Goal: Find specific page/section: Find specific page/section

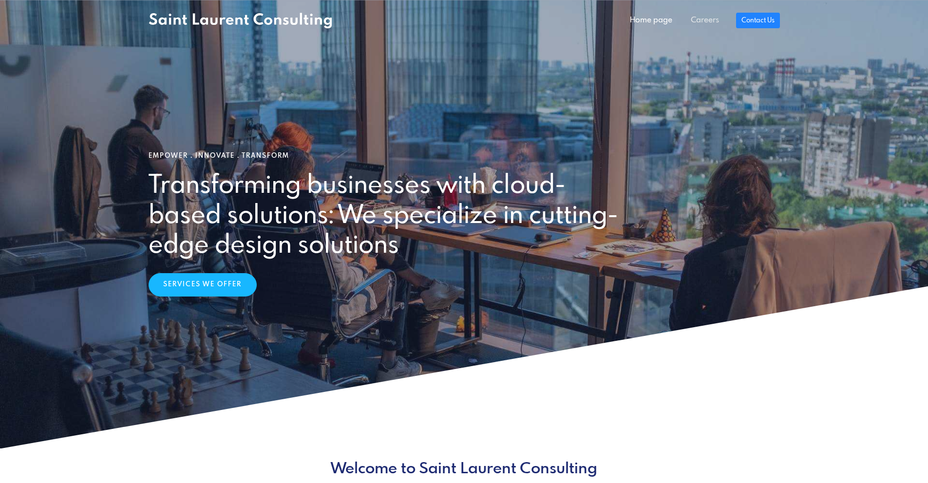
click at [706, 28] on link "Careers" at bounding box center [704, 20] width 47 height 19
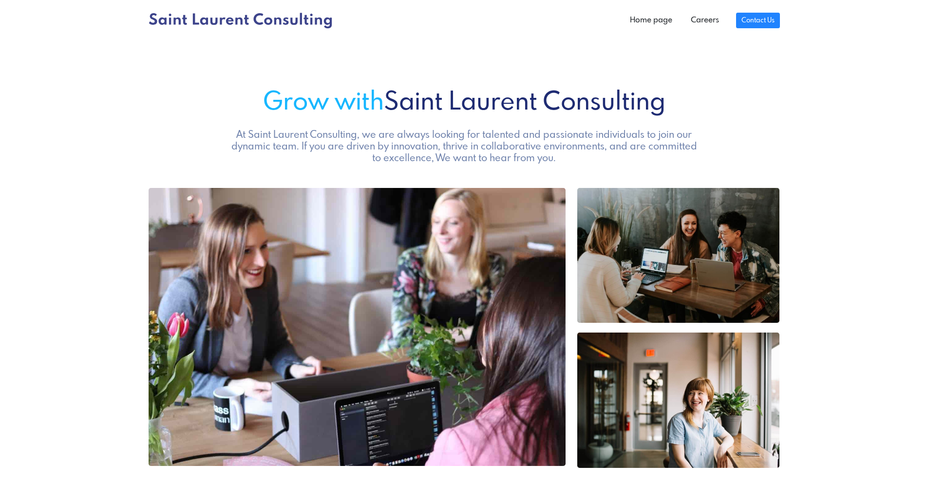
click at [708, 18] on link "Careers" at bounding box center [704, 20] width 47 height 19
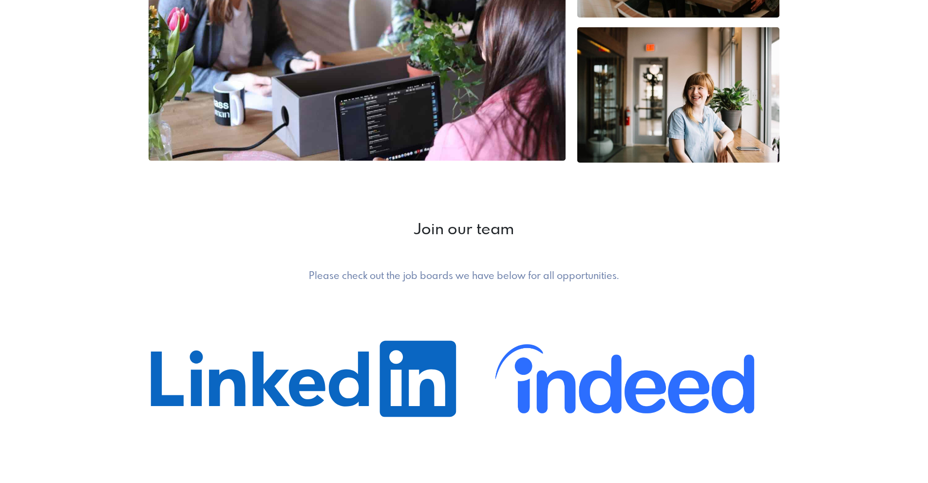
scroll to position [508, 0]
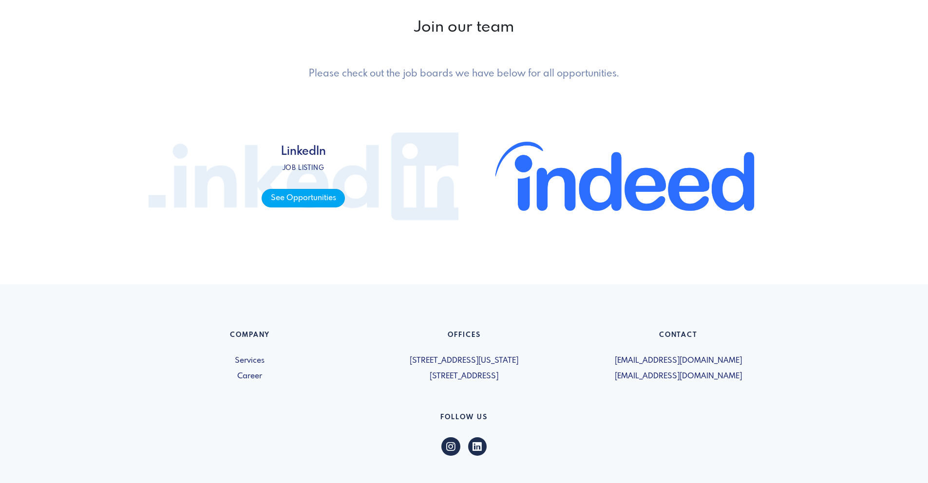
click at [319, 198] on span "See Opportunities" at bounding box center [303, 198] width 83 height 19
